Goal: Navigation & Orientation: Find specific page/section

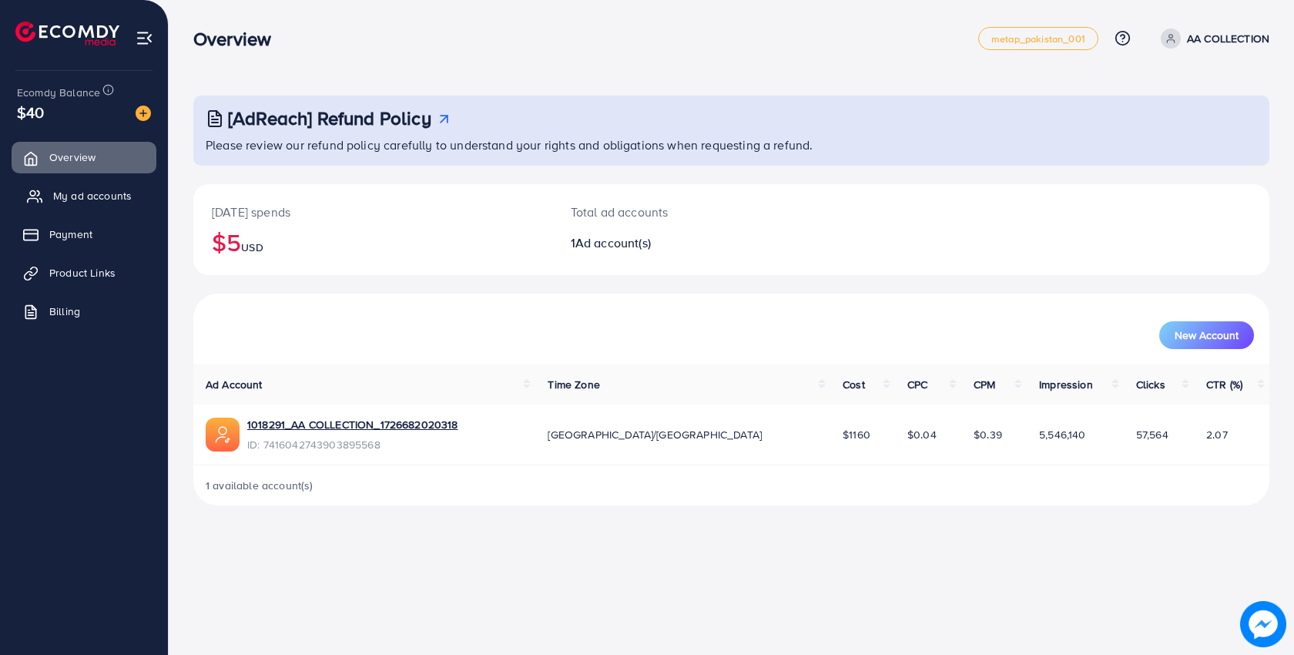
click at [127, 197] on span "My ad accounts" at bounding box center [92, 195] width 79 height 15
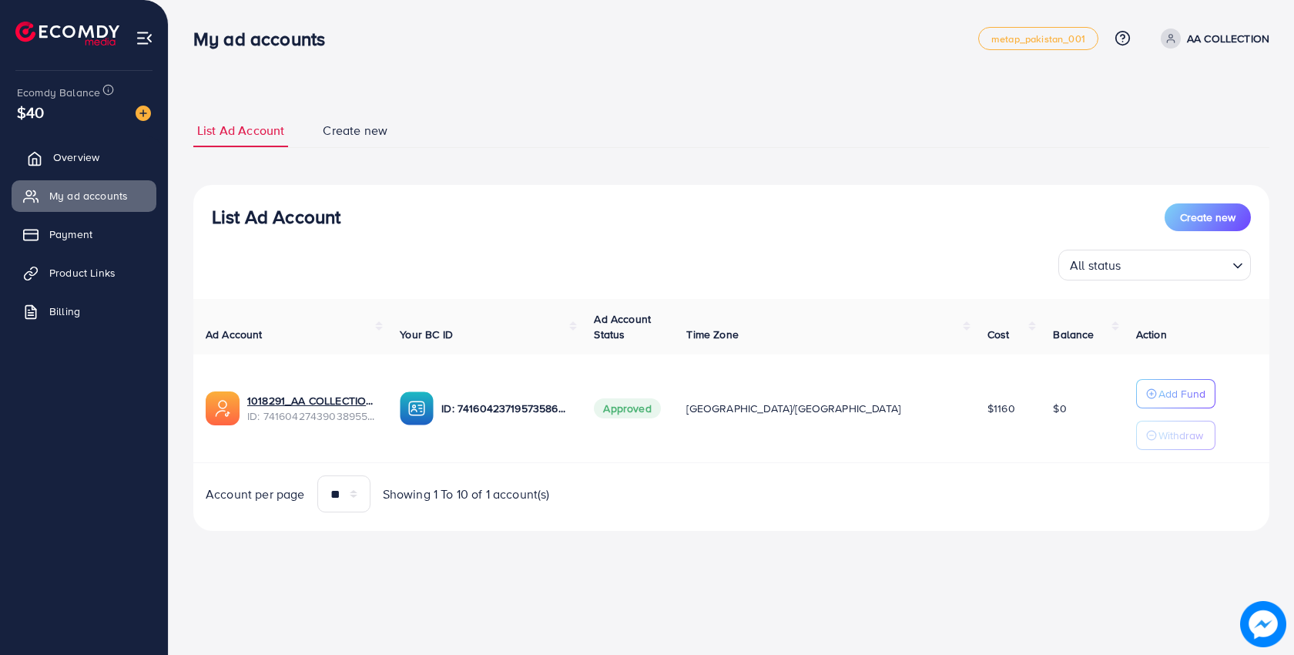
click at [102, 167] on link "Overview" at bounding box center [84, 157] width 145 height 31
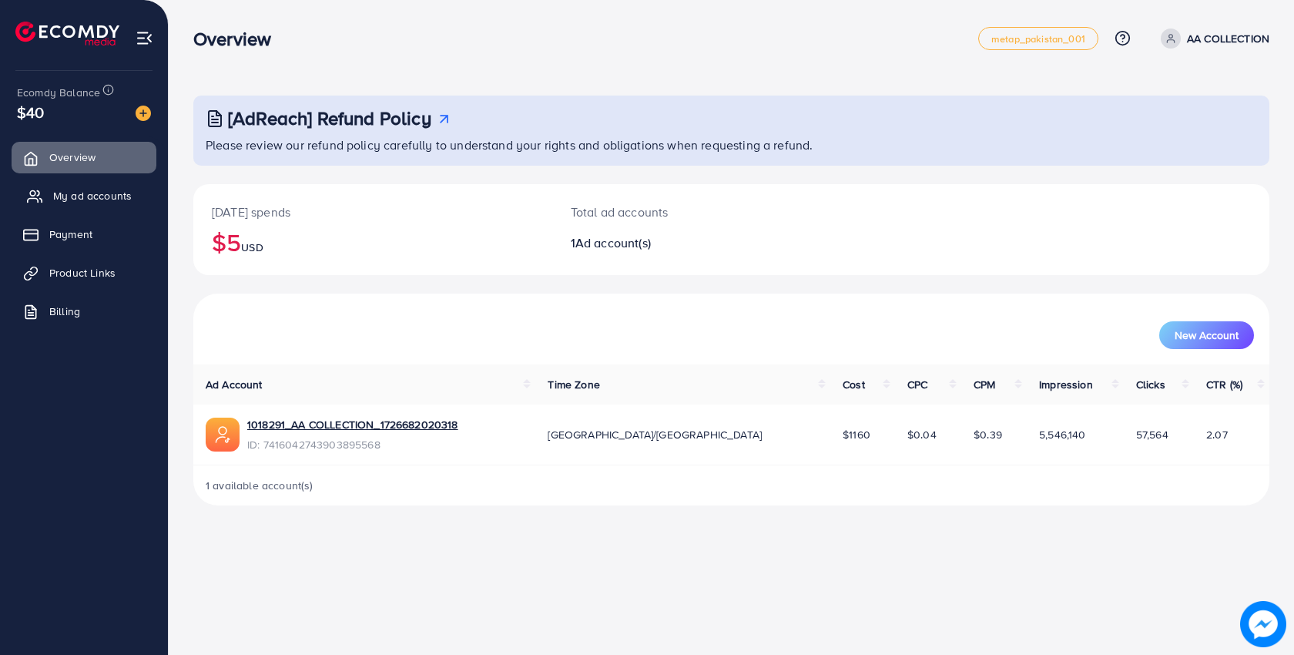
click at [138, 202] on link "My ad accounts" at bounding box center [84, 195] width 145 height 31
